Goal: Task Accomplishment & Management: Manage account settings

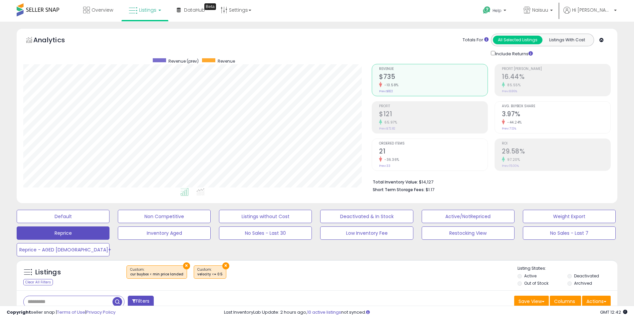
scroll to position [137, 349]
click at [294, 266] on div "× ×" at bounding box center [318, 274] width 400 height 19
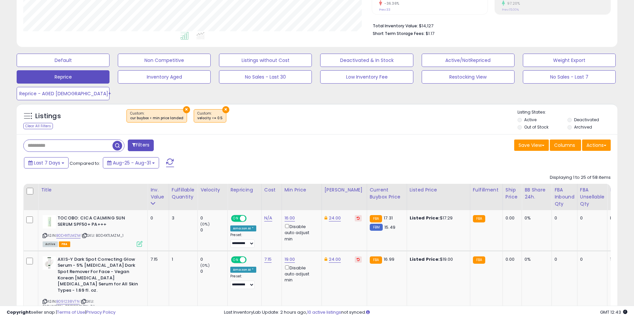
scroll to position [167, 0]
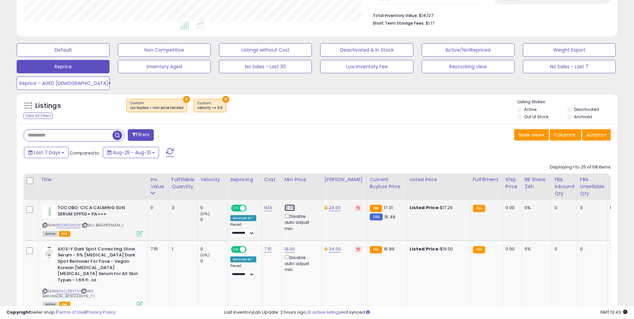
click at [285, 204] on link "16.00" at bounding box center [290, 207] width 11 height 7
click at [323, 182] on icon "button" at bounding box center [321, 184] width 4 height 4
click at [160, 187] on div "Inv. value" at bounding box center [159, 183] width 16 height 14
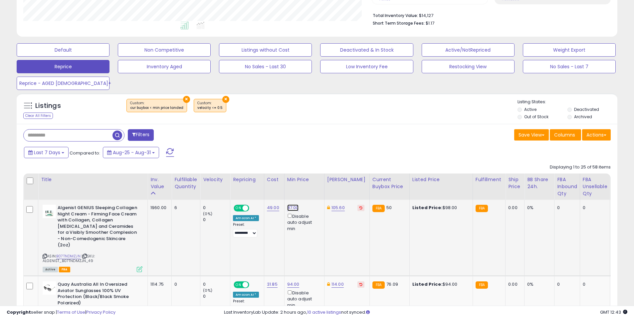
click at [287, 207] on link "87.00" at bounding box center [293, 207] width 12 height 7
drag, startPoint x: 274, startPoint y: 190, endPoint x: 243, endPoint y: 184, distance: 32.3
click at [243, 184] on div "***** This will override store markup" at bounding box center [287, 188] width 96 height 24
type input "**"
click button "submit" at bounding box center [310, 184] width 11 height 10
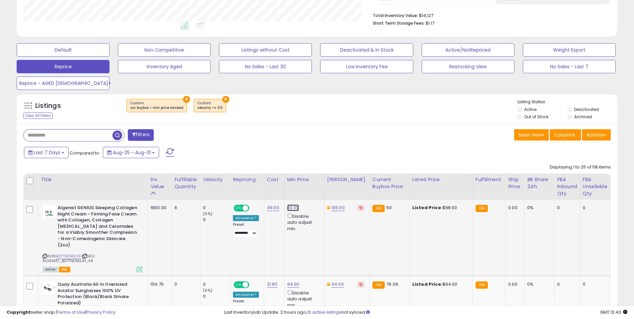
click at [290, 206] on link "60.00" at bounding box center [293, 207] width 12 height 7
drag, startPoint x: 229, startPoint y: 183, endPoint x: 223, endPoint y: 183, distance: 5.7
type input "**"
click button "submit" at bounding box center [310, 184] width 11 height 10
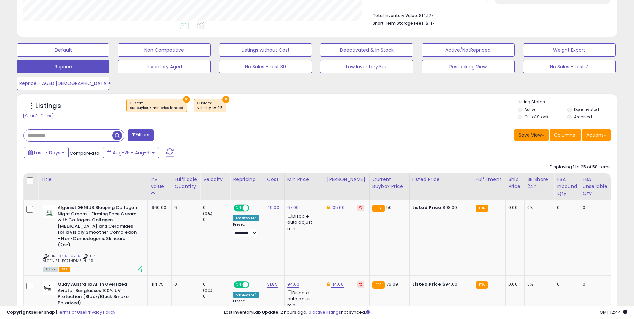
click at [523, 135] on button "Save View" at bounding box center [532, 134] width 35 height 11
click at [510, 160] on link "Update Current View" at bounding box center [511, 161] width 71 height 10
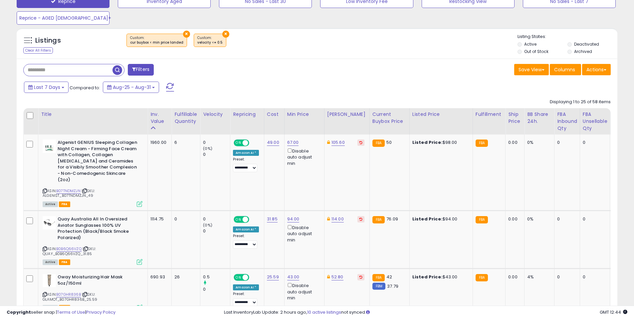
scroll to position [233, 0]
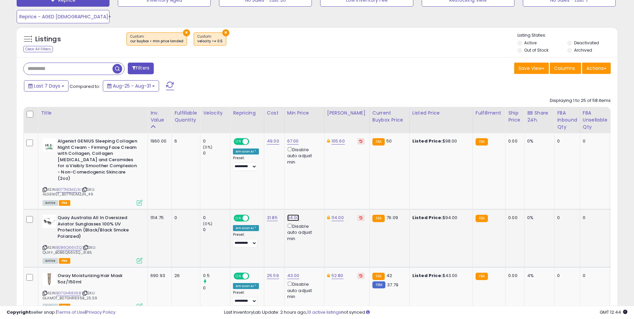
click at [293, 214] on link "94.00" at bounding box center [293, 217] width 12 height 7
drag, startPoint x: 270, startPoint y: 190, endPoint x: 238, endPoint y: 185, distance: 32.3
type input "**"
click button "submit" at bounding box center [310, 188] width 11 height 10
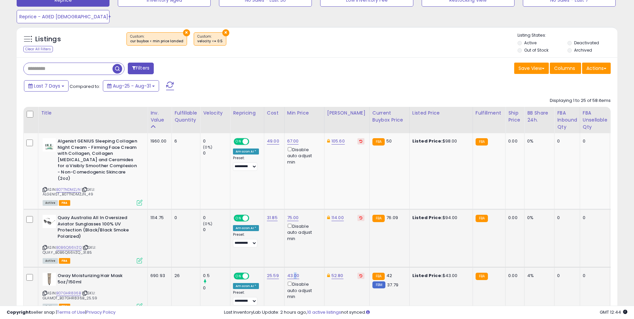
click at [293, 267] on td "43.00 Disable auto adjust min" at bounding box center [304, 290] width 40 height 46
click at [292, 267] on td "43.00 Disable auto adjust min" at bounding box center [304, 290] width 40 height 46
click at [291, 267] on td "43.00 Disable auto adjust min" at bounding box center [304, 290] width 40 height 46
click at [291, 272] on link "43.00" at bounding box center [293, 275] width 12 height 7
type input "**"
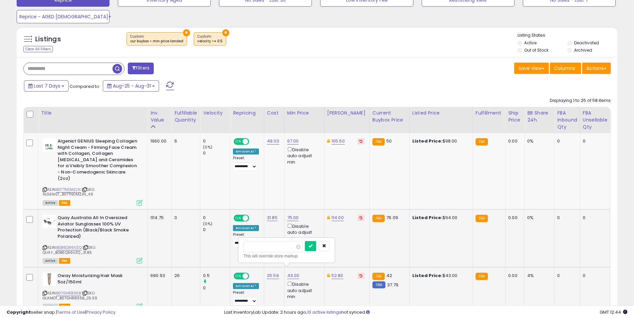
click button "submit" at bounding box center [310, 246] width 11 height 10
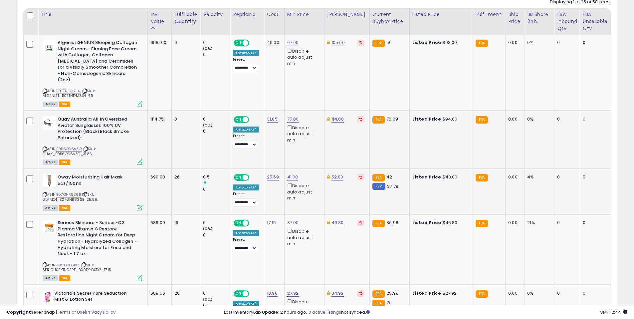
scroll to position [333, 0]
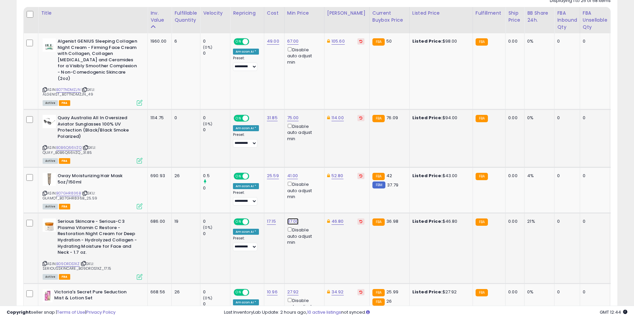
click at [290, 218] on link "37.00" at bounding box center [293, 221] width 12 height 7
type input "**"
click button "submit" at bounding box center [310, 192] width 11 height 10
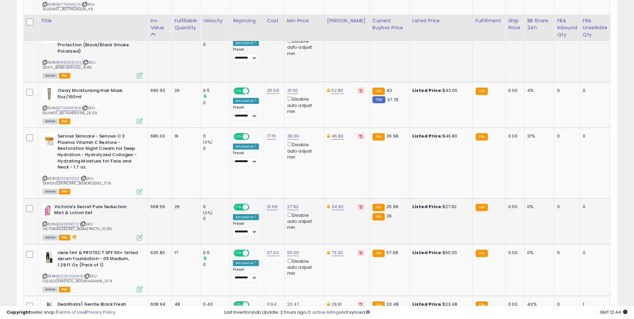
scroll to position [433, 0]
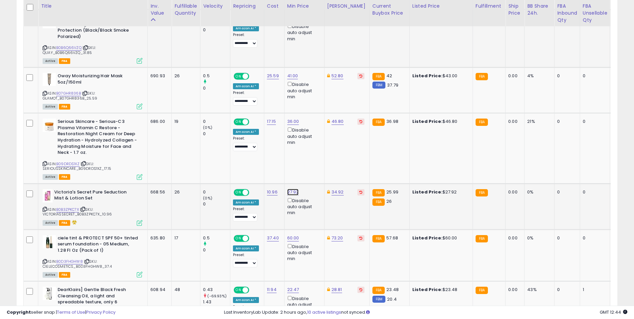
click at [292, 189] on link "27.92" at bounding box center [293, 192] width 12 height 7
type input "**"
click button "submit" at bounding box center [310, 162] width 11 height 10
click at [291, 235] on link "60.00" at bounding box center [293, 238] width 12 height 7
drag, startPoint x: 277, startPoint y: 207, endPoint x: 236, endPoint y: 211, distance: 41.2
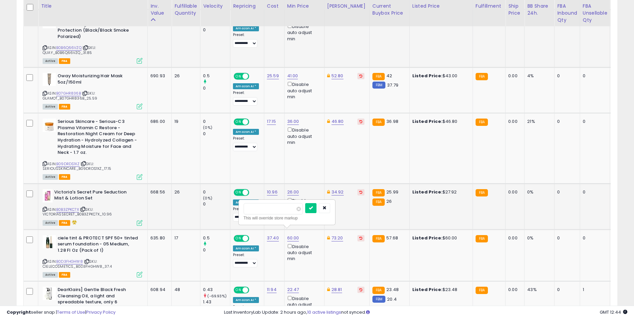
type input "**"
click button "submit" at bounding box center [310, 208] width 11 height 10
click at [77, 259] on link "B0D3FHGHW8" at bounding box center [69, 262] width 27 height 6
